Goal: Entertainment & Leisure: Consume media (video, audio)

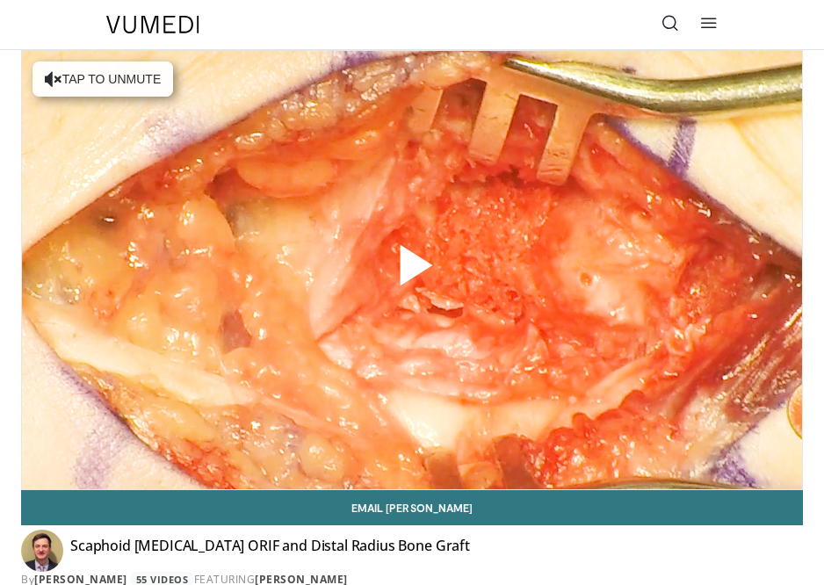
click at [412, 271] on span "Video Player" at bounding box center [412, 271] width 0 height 0
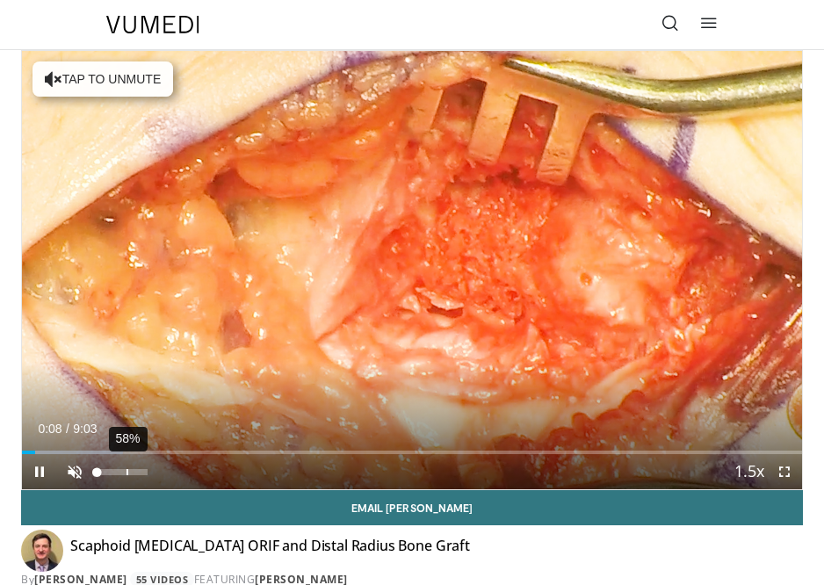
click at [132, 469] on div "58%" at bounding box center [122, 472] width 50 height 6
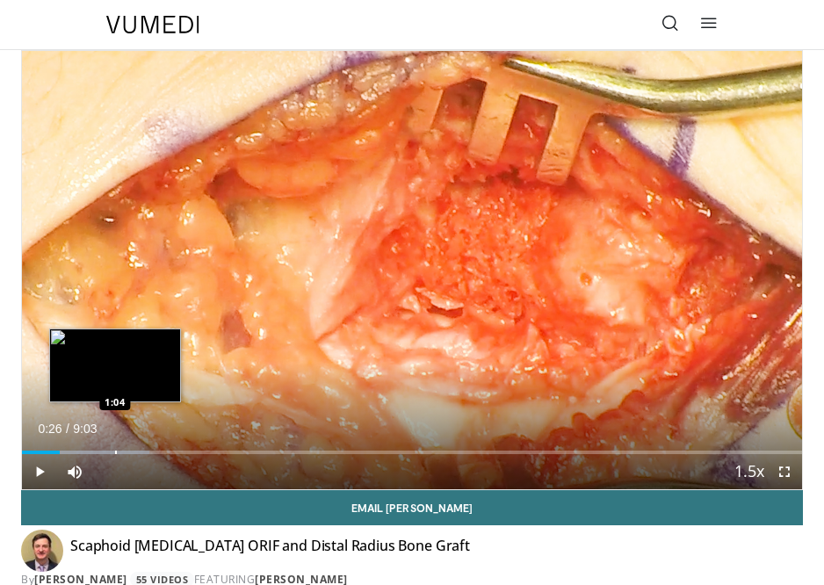
click at [115, 451] on div "Progress Bar" at bounding box center [116, 453] width 2 height 4
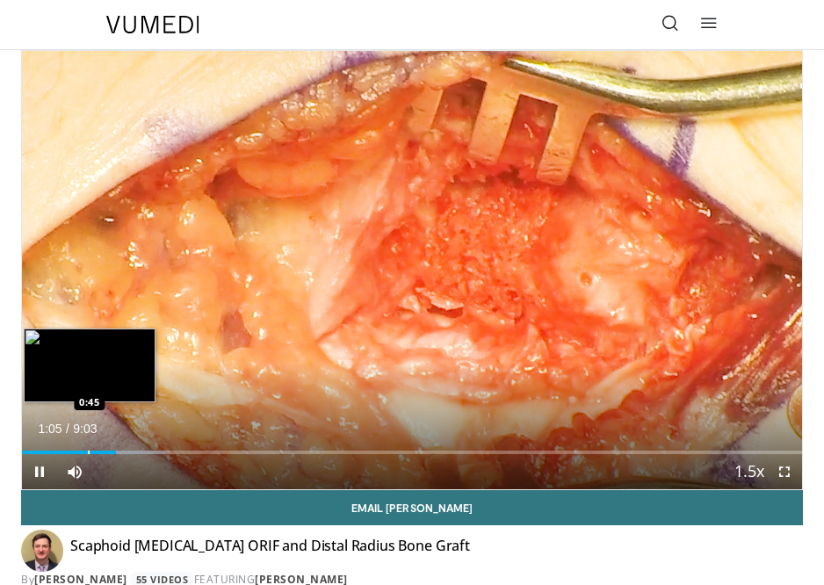
click at [85, 448] on div "Loaded : 18.42% 1:05 0:45" at bounding box center [412, 446] width 780 height 17
click at [60, 448] on div "Loaded : 20.27% 0:45 0:28" at bounding box center [412, 446] width 780 height 17
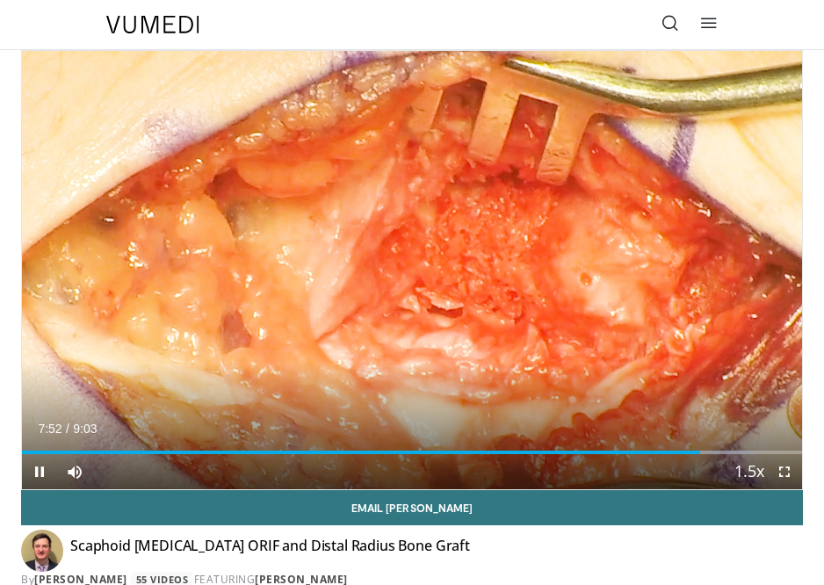
click at [42, 468] on span "Video Player" at bounding box center [39, 471] width 35 height 35
